Goal: Transaction & Acquisition: Purchase product/service

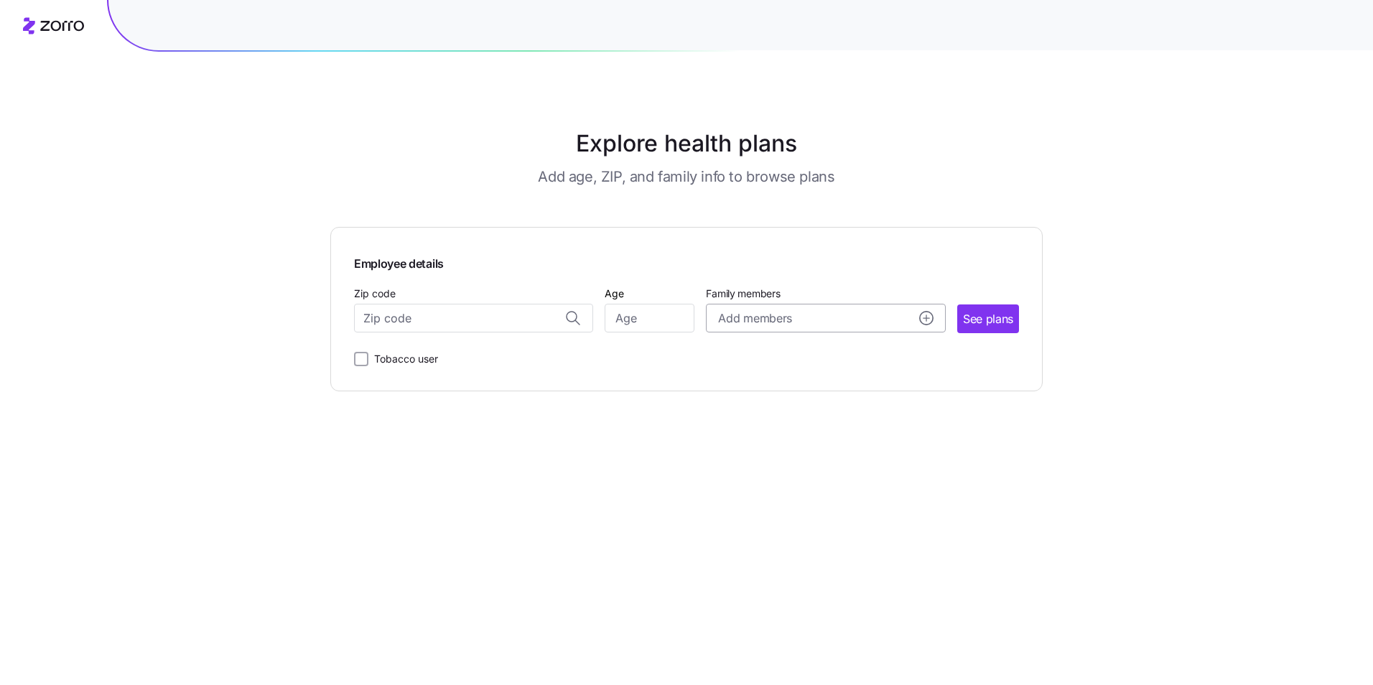
drag, startPoint x: 883, startPoint y: 310, endPoint x: 741, endPoint y: 312, distance: 141.5
click at [853, 312] on div "Add members" at bounding box center [825, 319] width 215 height 18
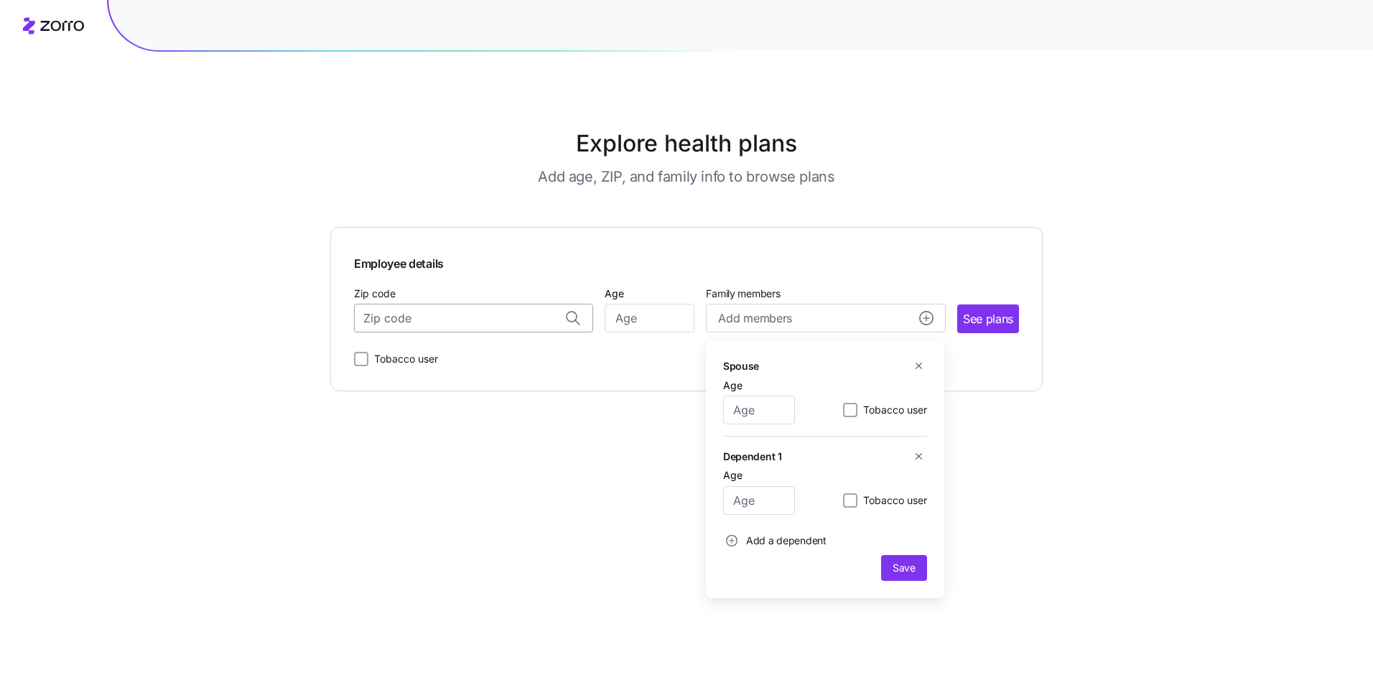
click at [432, 315] on input "Zip code" at bounding box center [473, 318] width 239 height 29
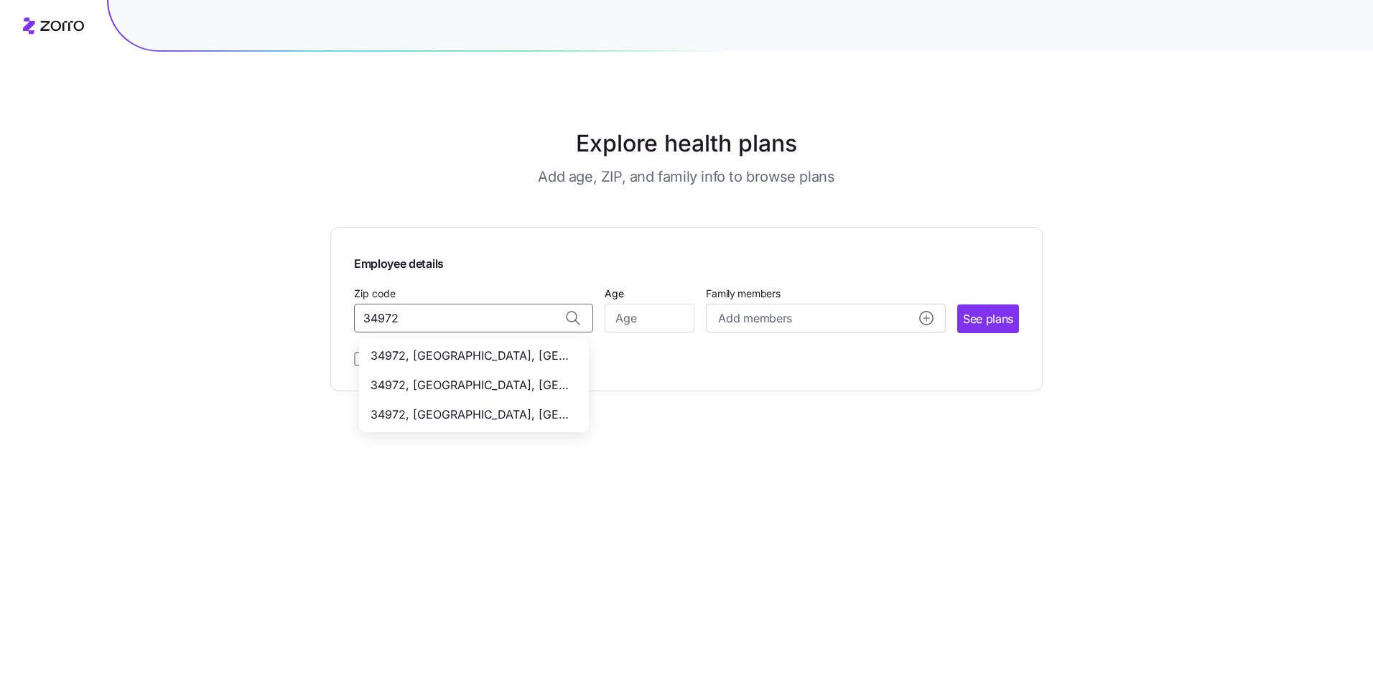
click at [470, 362] on span "34972, [GEOGRAPHIC_DATA], [GEOGRAPHIC_DATA]" at bounding box center [471, 356] width 201 height 18
type input "34972, [GEOGRAPHIC_DATA], [GEOGRAPHIC_DATA]"
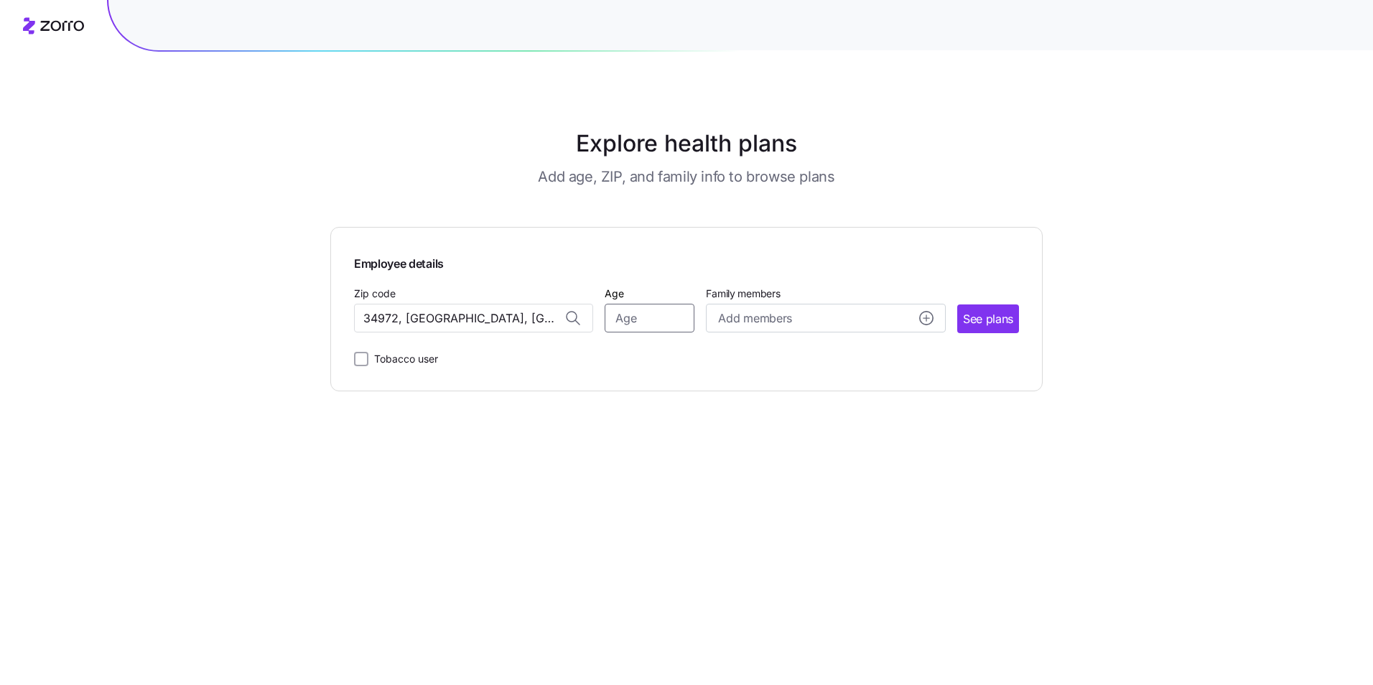
click at [671, 318] on input "Age" at bounding box center [650, 318] width 90 height 29
type input "62"
click at [835, 315] on div "Add members" at bounding box center [825, 319] width 215 height 18
click at [997, 314] on span "See plans" at bounding box center [988, 319] width 50 height 18
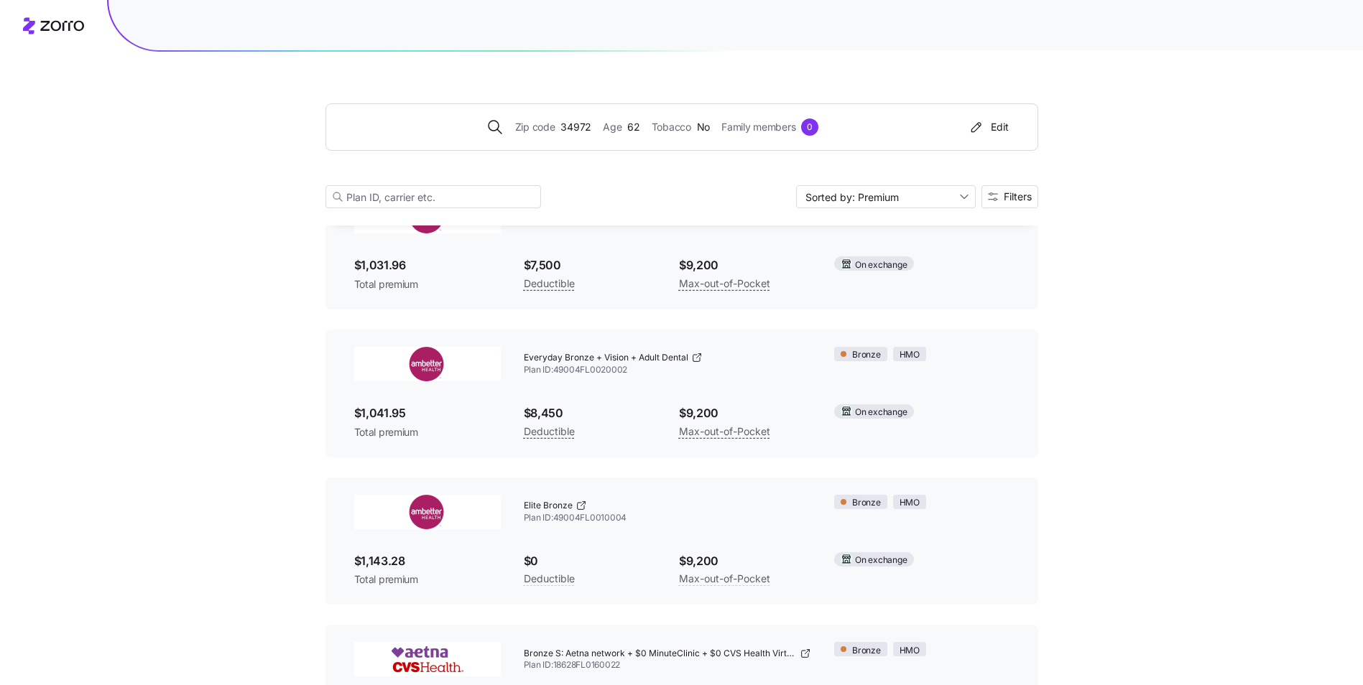
scroll to position [872, 0]
click at [907, 198] on input "Sorted by: Premium" at bounding box center [886, 196] width 180 height 23
click at [1024, 227] on div "Standard Expanded Bronze + Vision + Adult Dental Plan ID: 49004FL0020001 Bronze…" at bounding box center [681, 246] width 713 height 128
click at [1032, 194] on button "Filters" at bounding box center [1009, 196] width 57 height 23
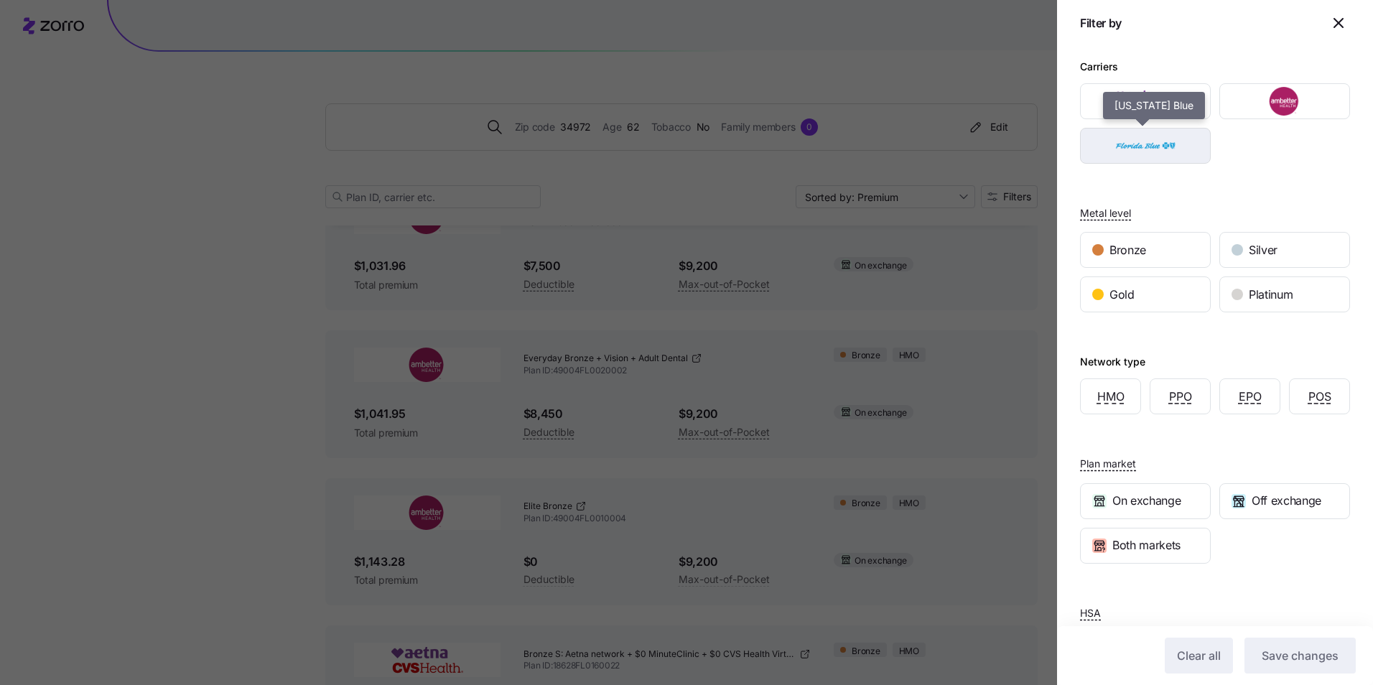
click at [1150, 151] on img "button" at bounding box center [1146, 145] width 106 height 29
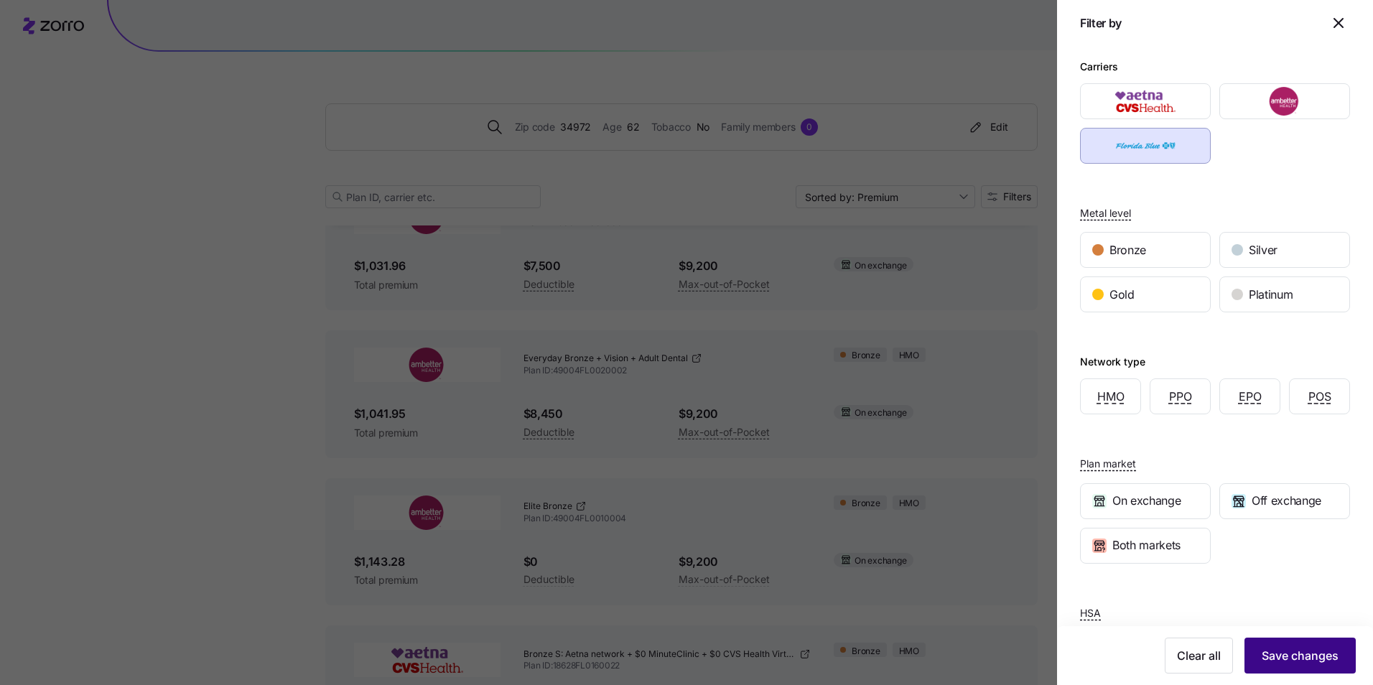
click at [1298, 659] on span "Save changes" at bounding box center [1300, 655] width 77 height 17
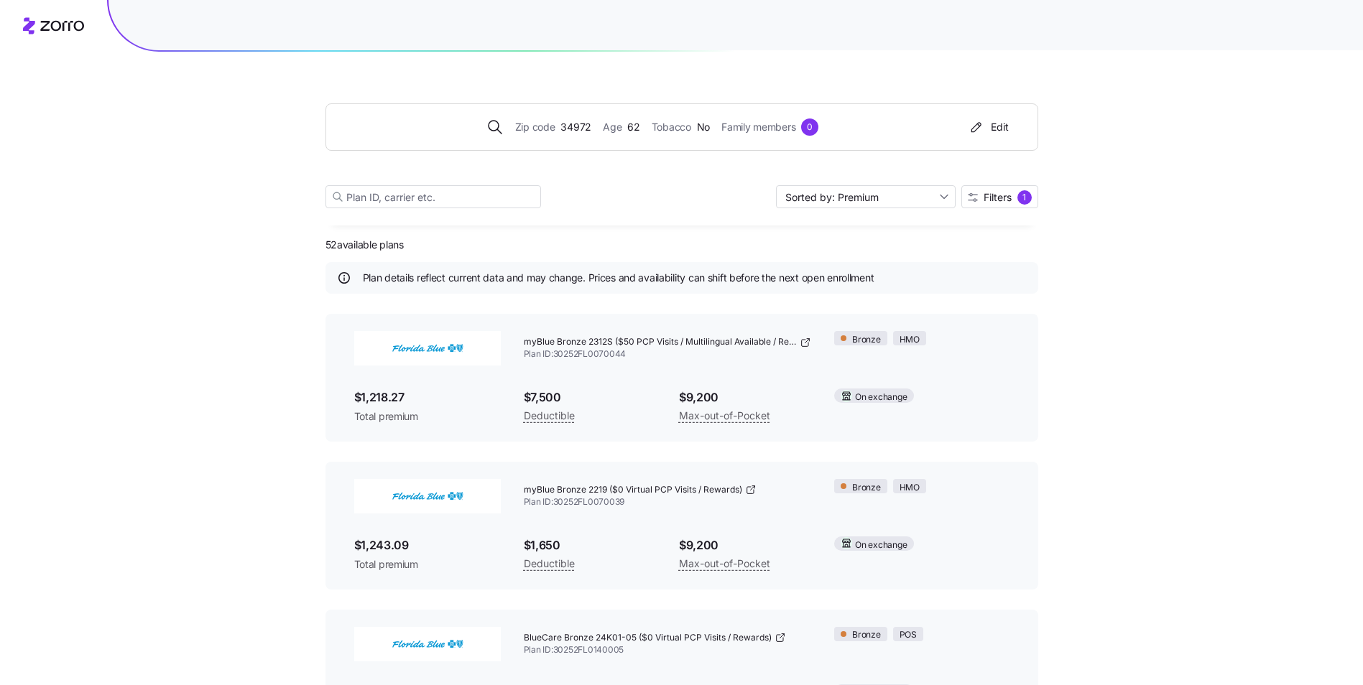
scroll to position [0, 0]
click at [625, 128] on div "Age [DEMOGRAPHIC_DATA]" at bounding box center [621, 127] width 37 height 16
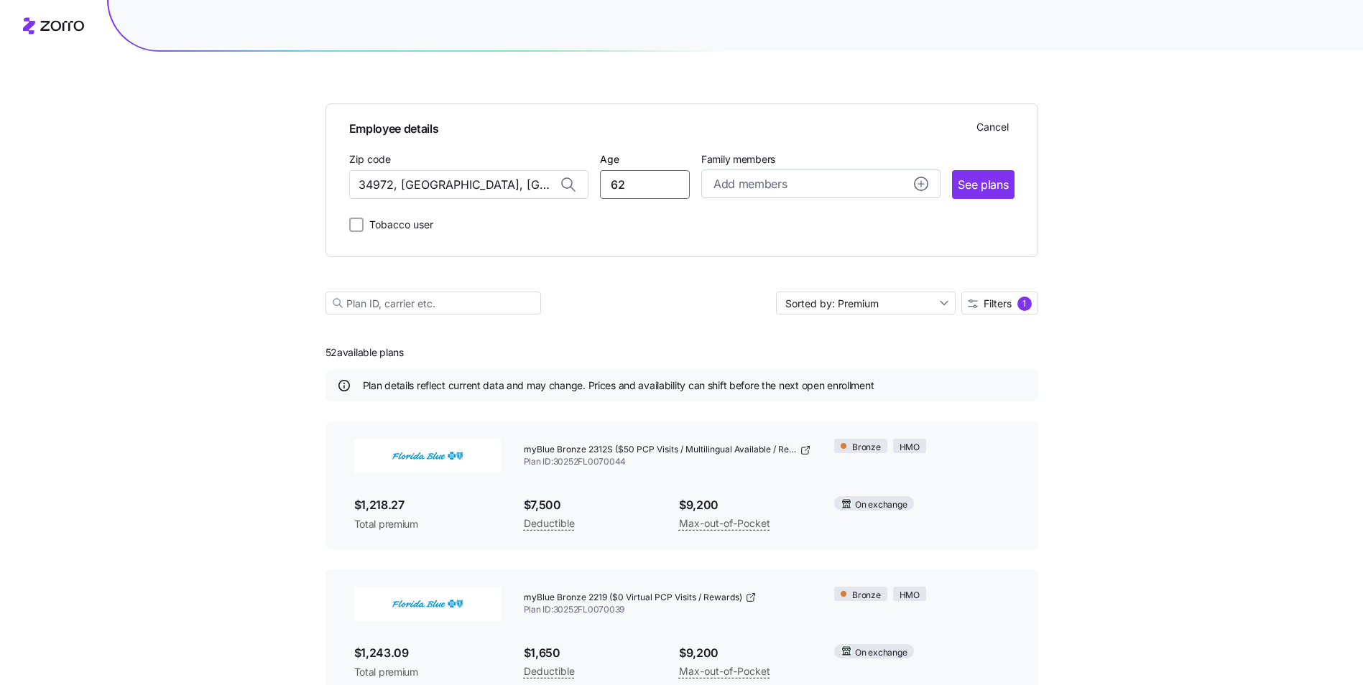
click at [632, 173] on input "62" at bounding box center [645, 184] width 90 height 29
drag, startPoint x: 645, startPoint y: 185, endPoint x: 607, endPoint y: 184, distance: 38.1
click at [608, 185] on input "62" at bounding box center [645, 184] width 90 height 29
type input "30"
click at [984, 185] on span "See plans" at bounding box center [983, 185] width 50 height 18
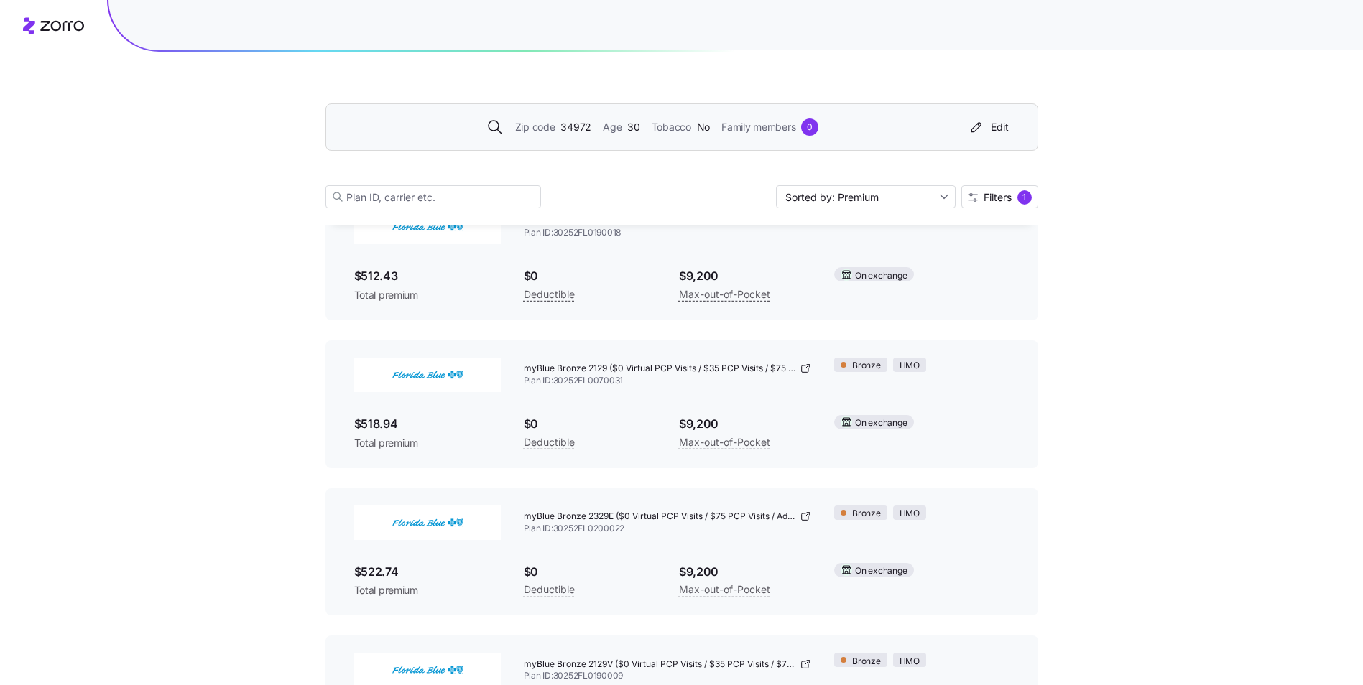
drag, startPoint x: 652, startPoint y: 514, endPoint x: 650, endPoint y: 524, distance: 10.2
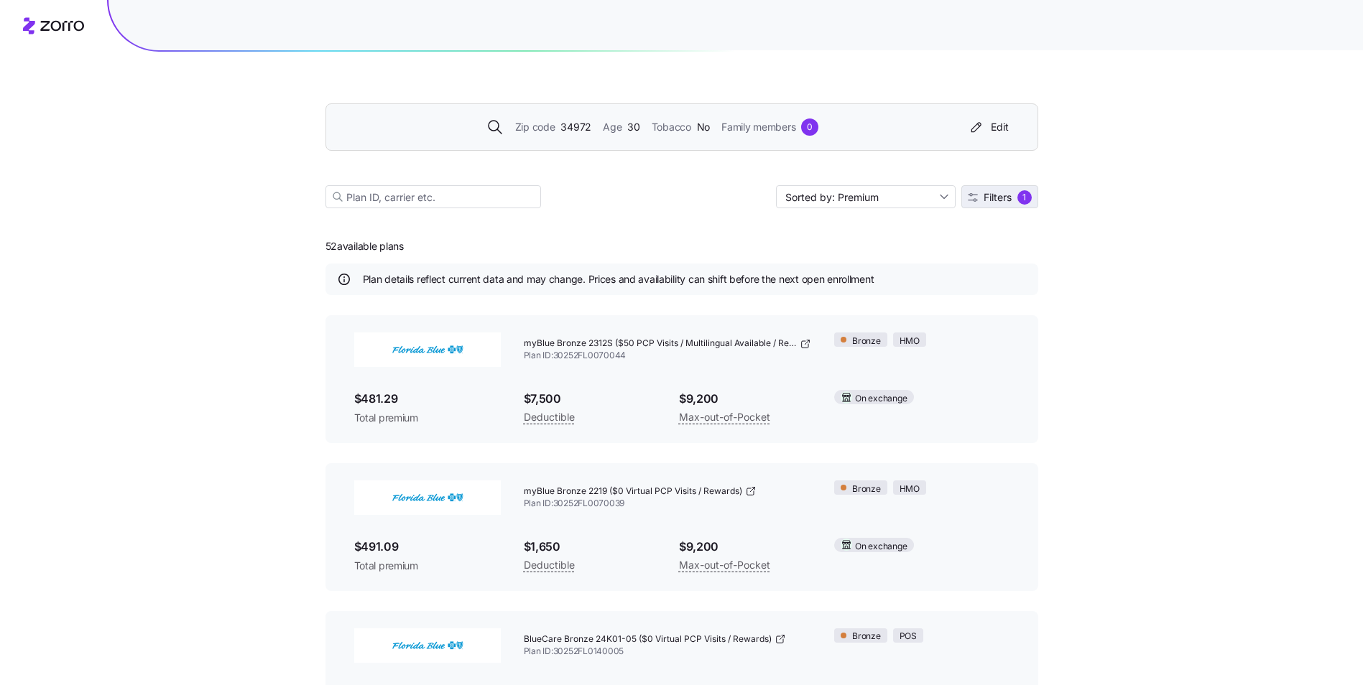
click at [985, 195] on span "Filters" at bounding box center [997, 198] width 28 height 10
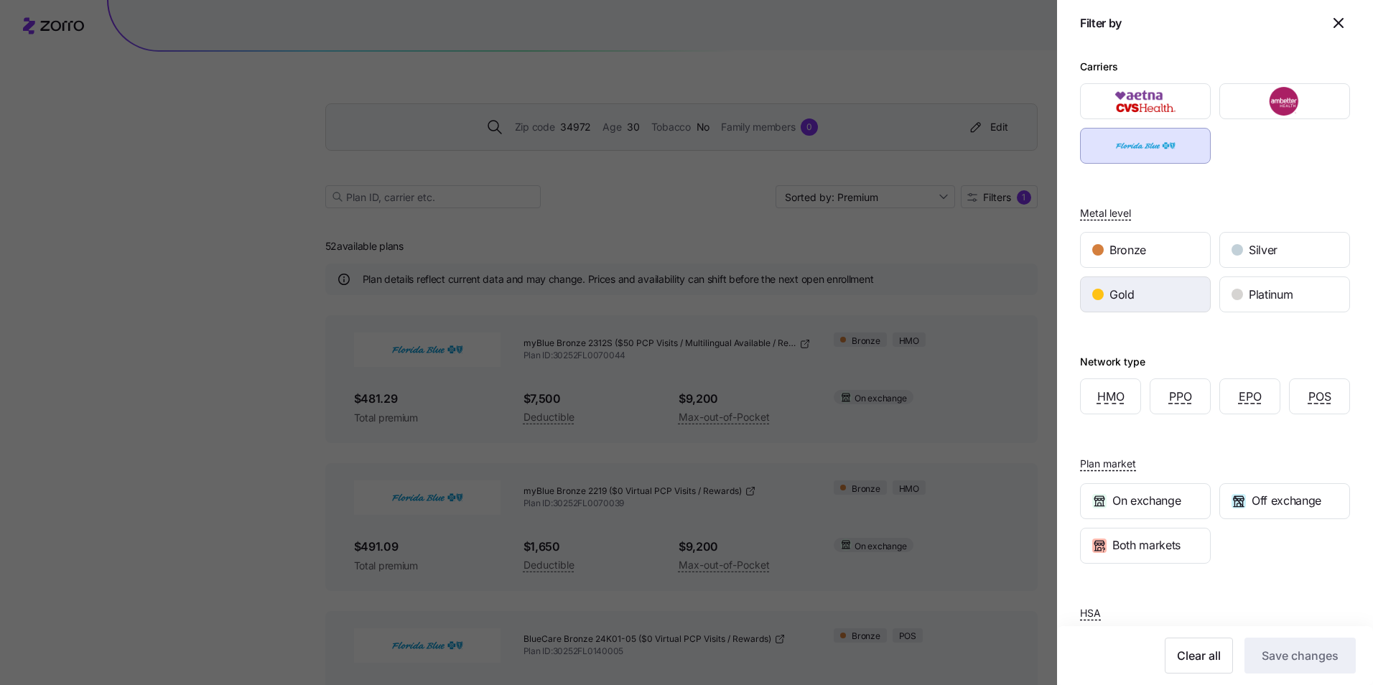
click at [1174, 300] on div "Gold" at bounding box center [1145, 294] width 129 height 34
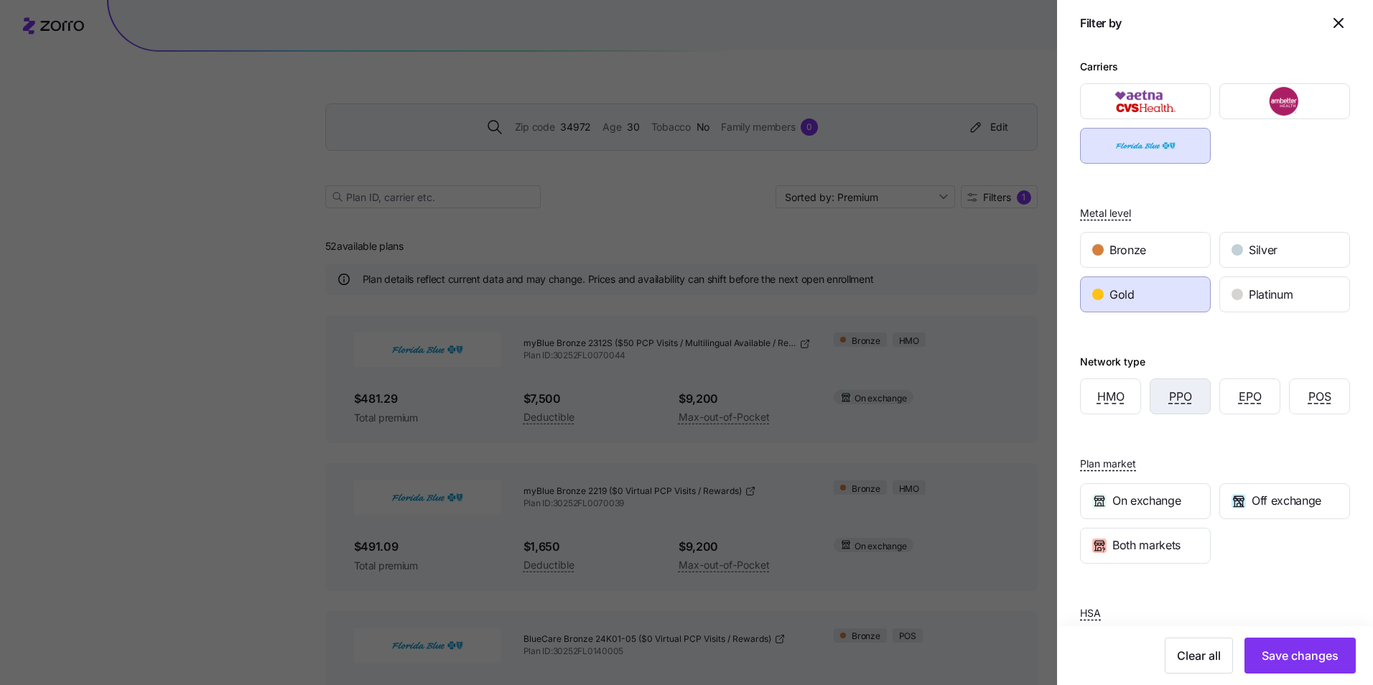
click at [1193, 399] on div "PPO" at bounding box center [1181, 396] width 60 height 34
click at [1288, 657] on span "Save changes" at bounding box center [1300, 655] width 77 height 17
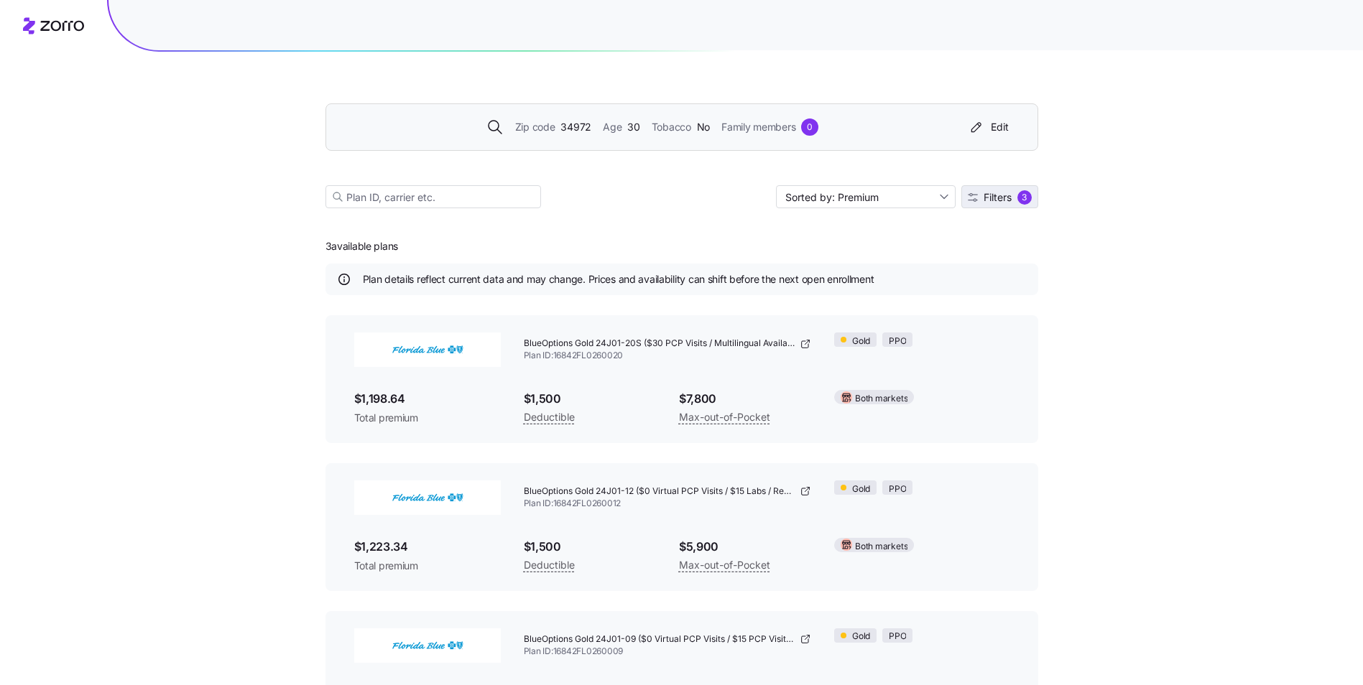
click at [993, 193] on span "Filters" at bounding box center [997, 198] width 28 height 10
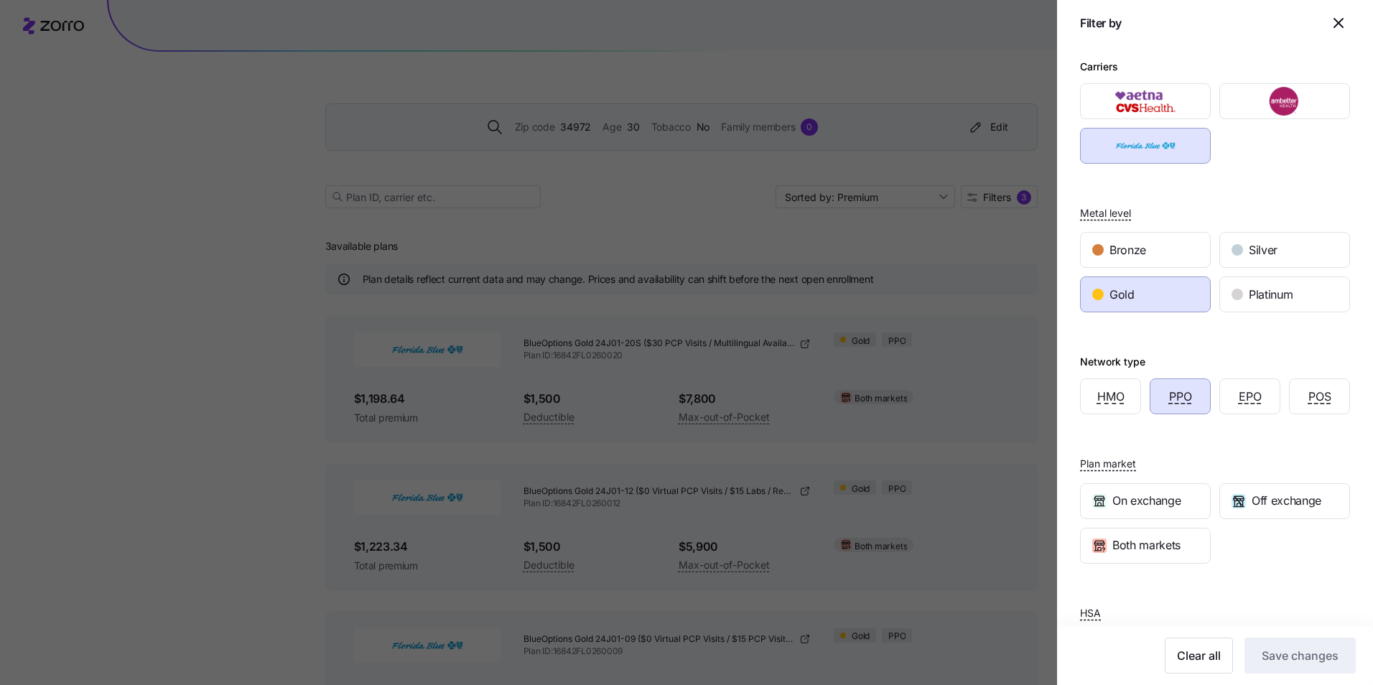
drag, startPoint x: 1248, startPoint y: 245, endPoint x: 1208, endPoint y: 274, distance: 50.4
click at [1249, 245] on span "Silver" at bounding box center [1263, 250] width 29 height 18
click at [1193, 282] on div "Gold" at bounding box center [1145, 294] width 129 height 34
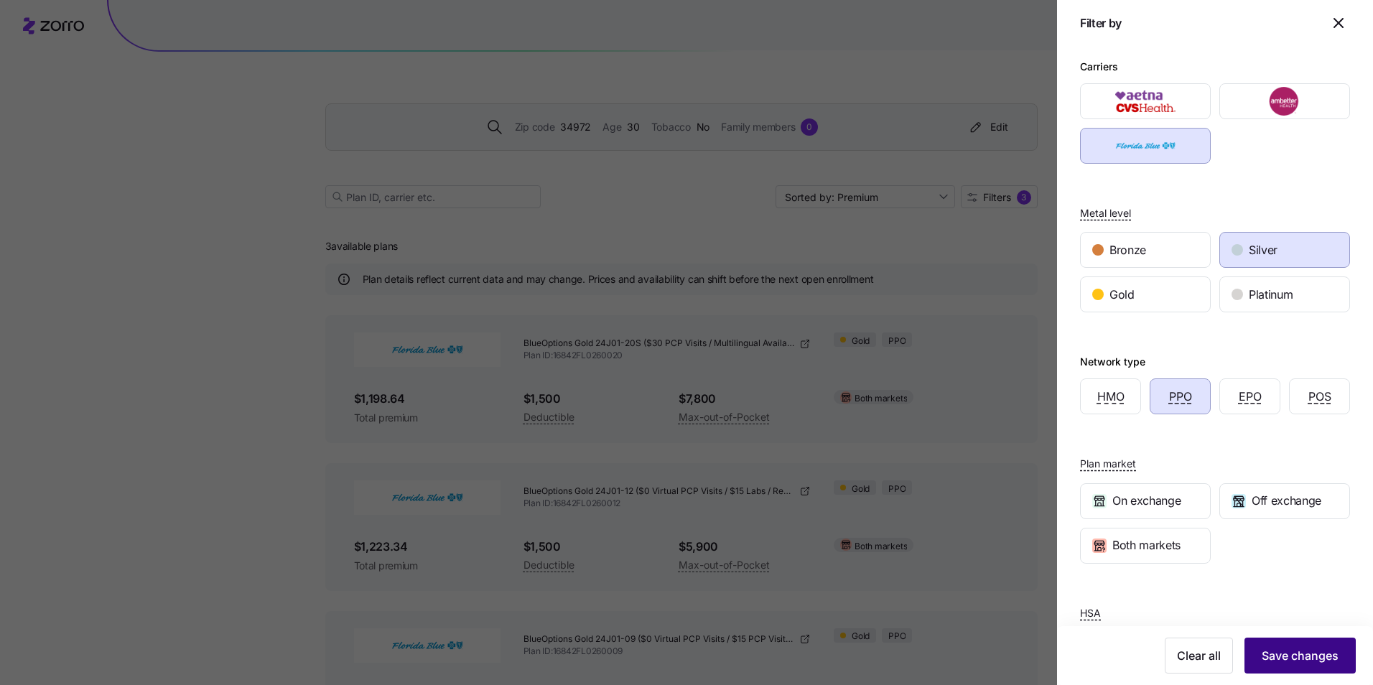
click at [1296, 648] on span "Save changes" at bounding box center [1300, 655] width 77 height 17
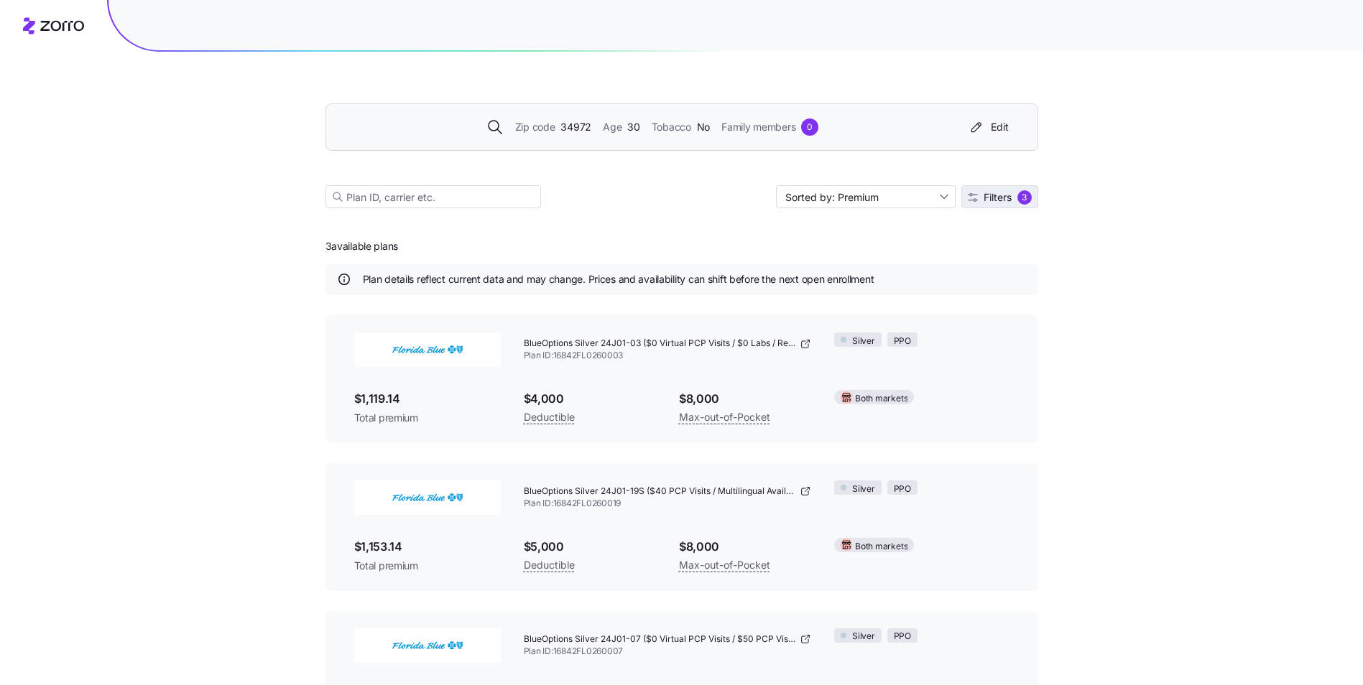
click at [986, 200] on span "Filters" at bounding box center [997, 198] width 28 height 10
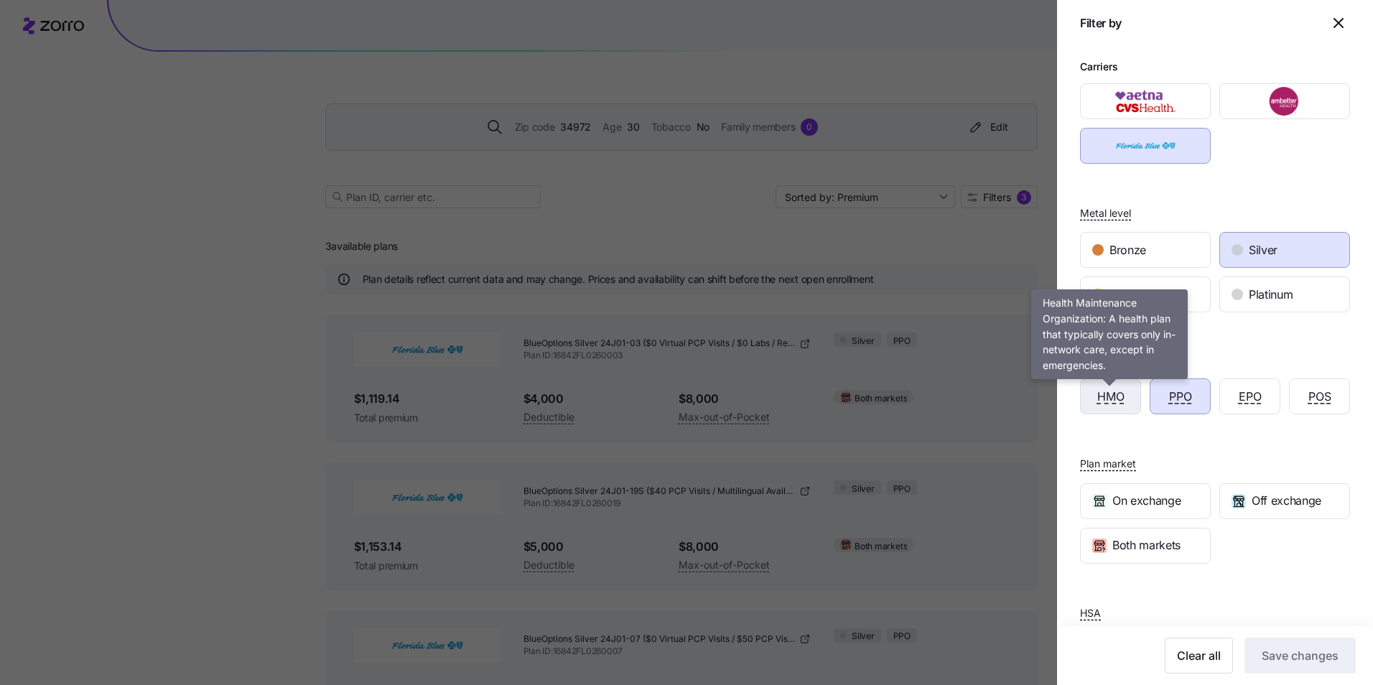
click at [1106, 394] on span "HMO" at bounding box center [1111, 397] width 27 height 18
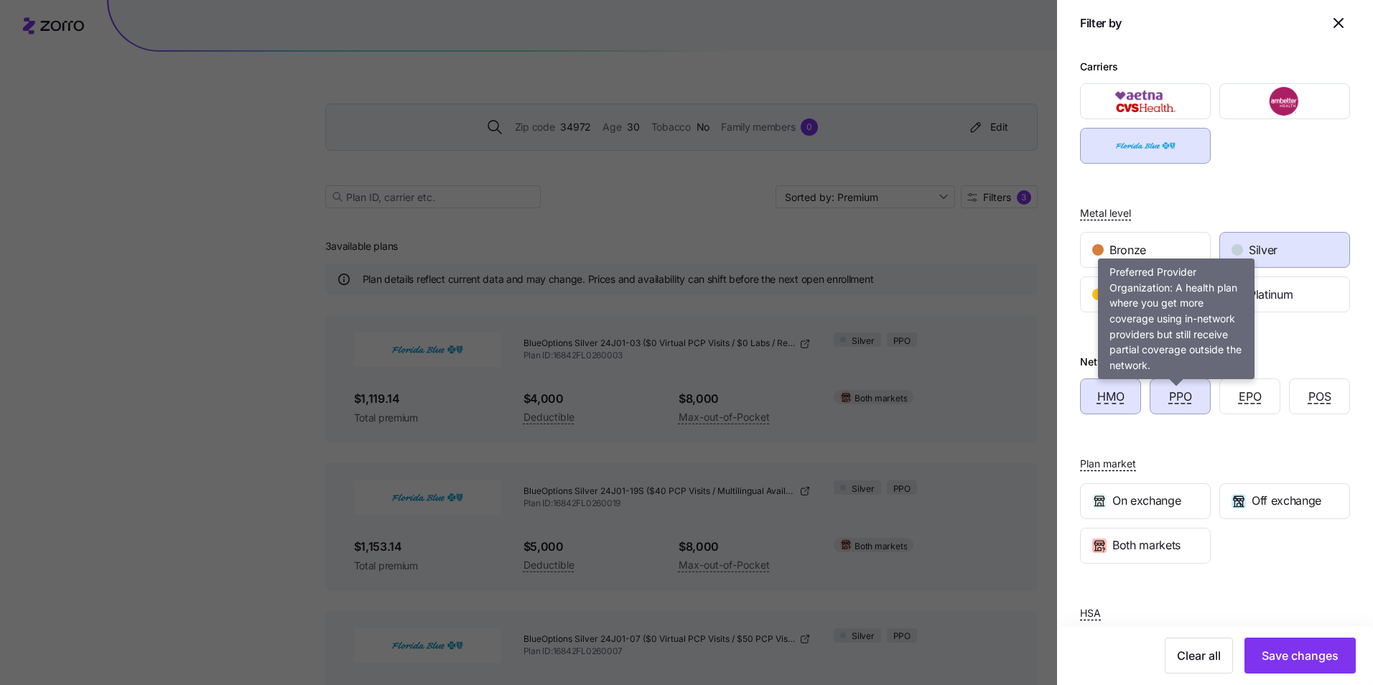
click at [1181, 396] on span "PPO" at bounding box center [1180, 397] width 23 height 18
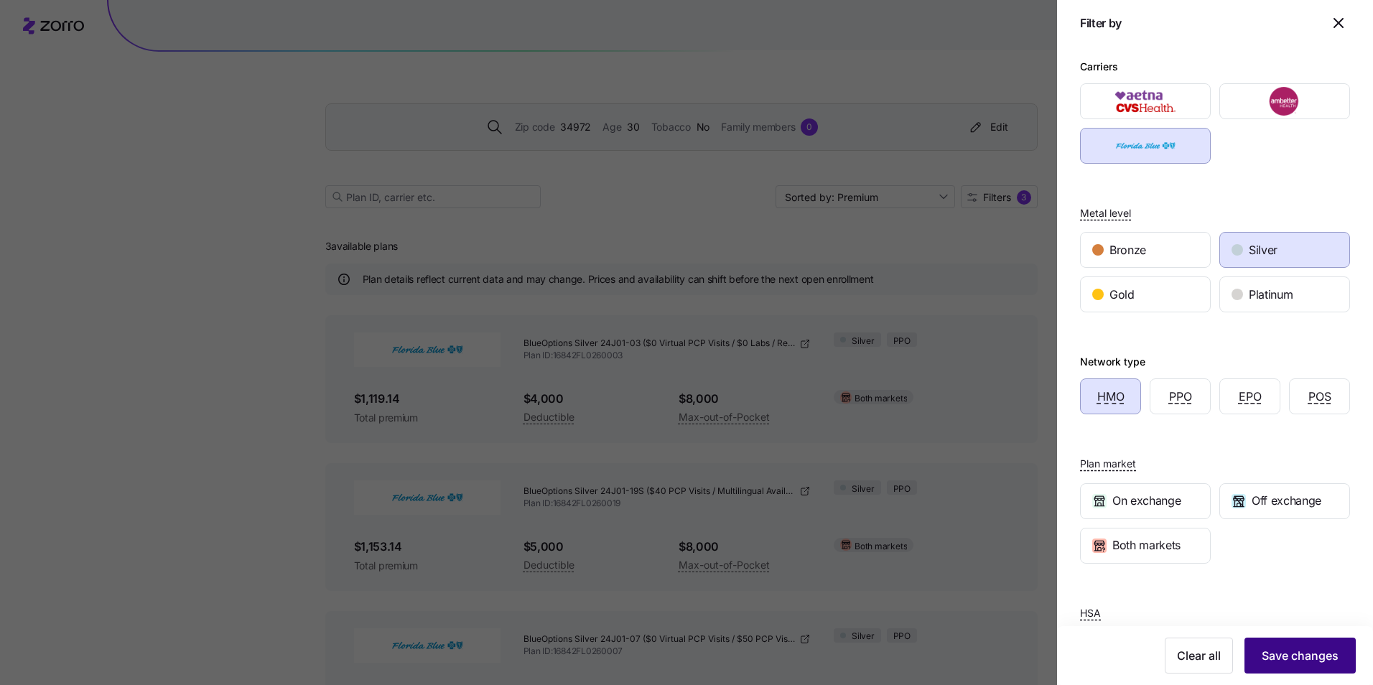
click at [1303, 649] on span "Save changes" at bounding box center [1300, 655] width 77 height 17
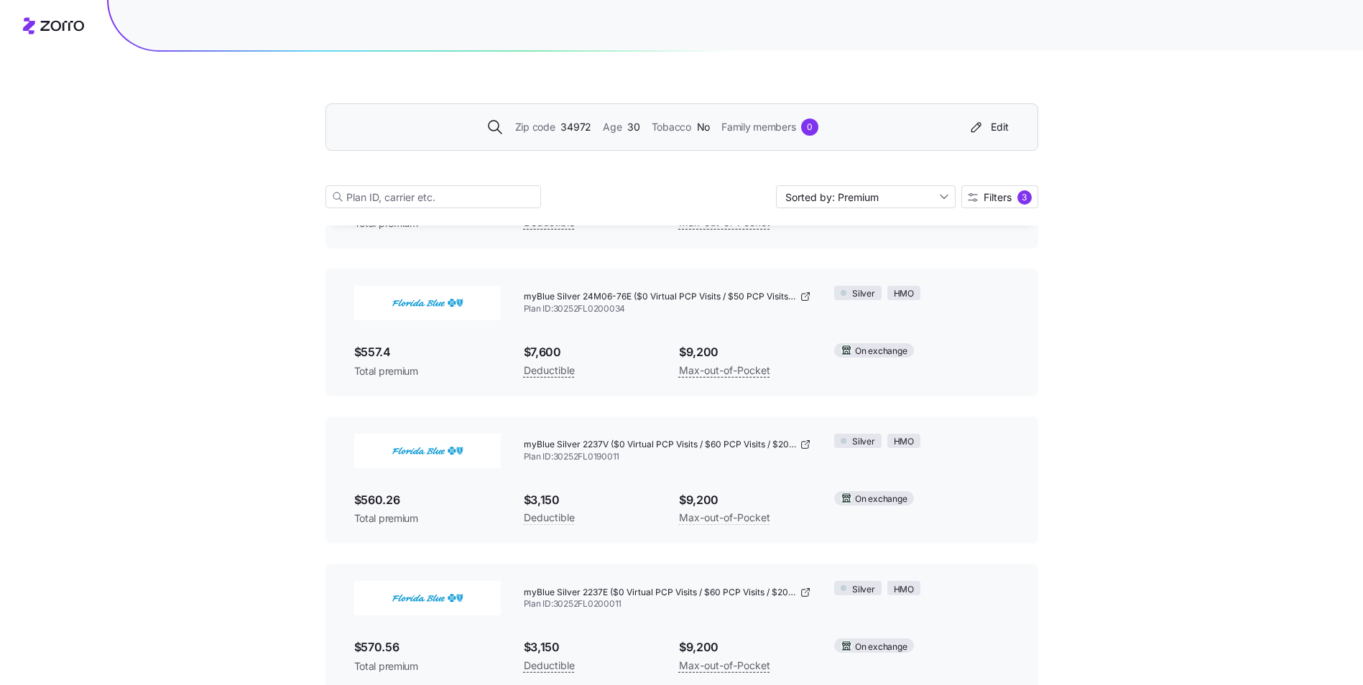
scroll to position [790, 0]
